Goal: Task Accomplishment & Management: Manage account settings

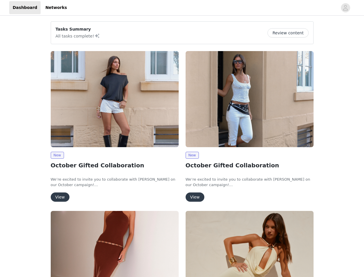
click at [182, 138] on div "New October Gifted Collaboration We’re excited to invite you to collaborate wit…" at bounding box center [249, 128] width 135 height 160
click at [182, 8] on div at bounding box center [203, 7] width 267 height 13
click at [345, 8] on icon "avatar" at bounding box center [345, 7] width 5 height 9
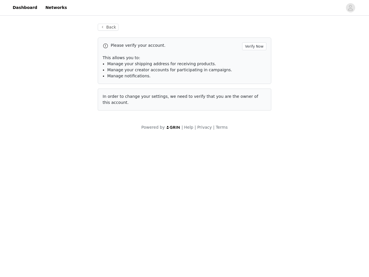
click at [290, 33] on div "Back Please verify your account. Verify Now This allows you to: Manage your shi…" at bounding box center [184, 77] width 369 height 120
click at [115, 99] on span "In order to change your settings, we need to verify that you are the owner of t…" at bounding box center [181, 99] width 156 height 11
click at [57, 155] on body "Dashboard Networks Back Please verify your account. Verify Now This allows you …" at bounding box center [184, 138] width 369 height 277
click at [60, 197] on body "Dashboard Networks Back Please verify your account. Verify Now This allows you …" at bounding box center [184, 138] width 369 height 277
click at [250, 99] on span "In order to change your settings, we need to verify that you are the owner of t…" at bounding box center [181, 99] width 156 height 11
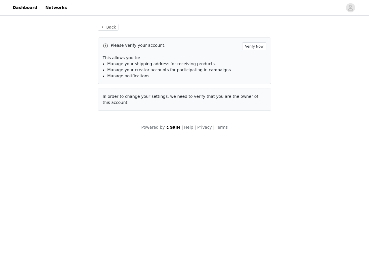
click at [192, 155] on body "Dashboard Networks Back Please verify your account. Verify Now This allows you …" at bounding box center [184, 138] width 369 height 277
click at [195, 197] on body "Dashboard Networks Back Please verify your account. Verify Now This allows you …" at bounding box center [184, 138] width 369 height 277
